Goal: Communication & Community: Answer question/provide support

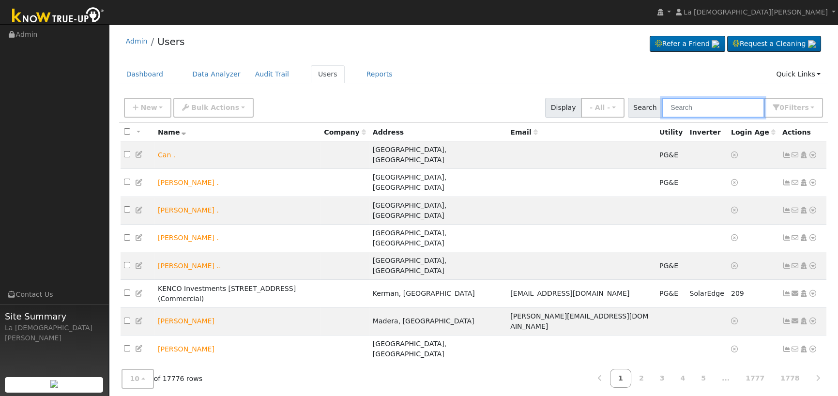
click at [717, 111] on input "text" at bounding box center [712, 108] width 103 height 20
paste input "Tj Atwal"
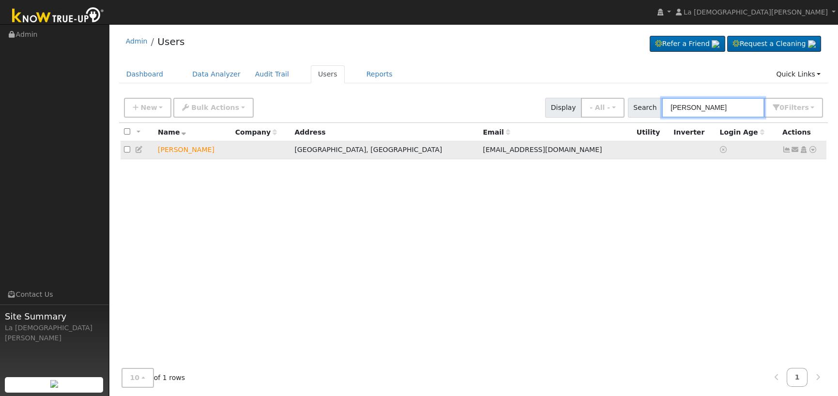
type input "Tj Atwal"
click at [793, 150] on icon at bounding box center [795, 149] width 9 height 7
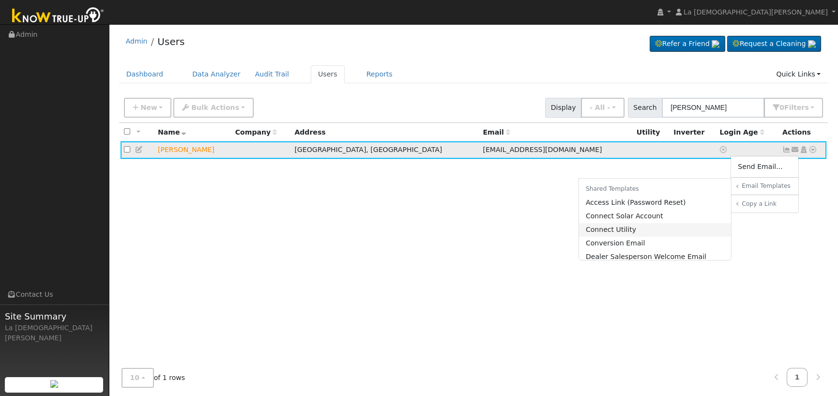
click at [639, 230] on link "Connect Utility" at bounding box center [655, 230] width 152 height 14
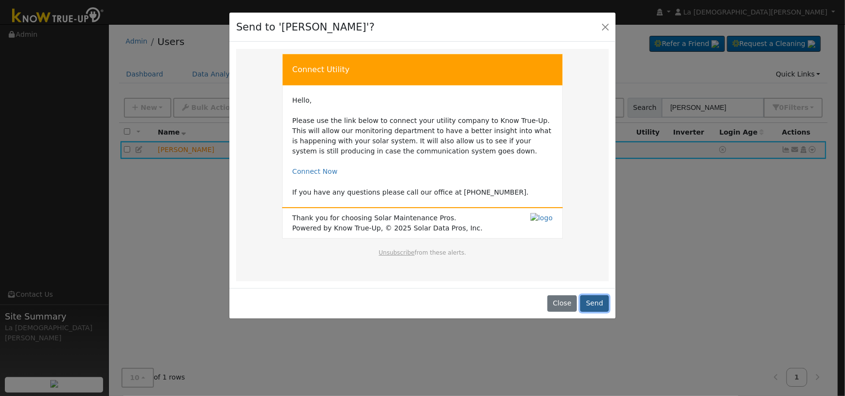
click at [595, 299] on button "Send" at bounding box center [594, 303] width 29 height 16
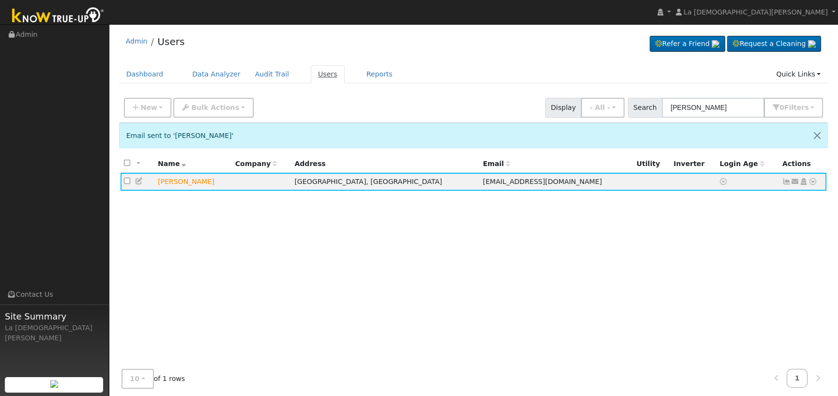
click at [315, 75] on link "Users" at bounding box center [328, 74] width 34 height 18
